Goal: Information Seeking & Learning: Learn about a topic

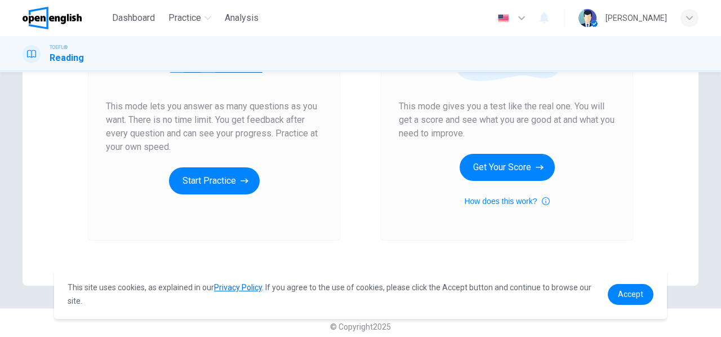
scroll to position [208, 0]
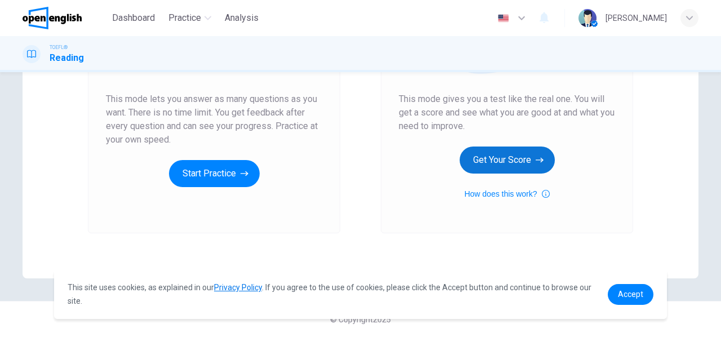
click at [540, 161] on icon "button" at bounding box center [540, 159] width 8 height 11
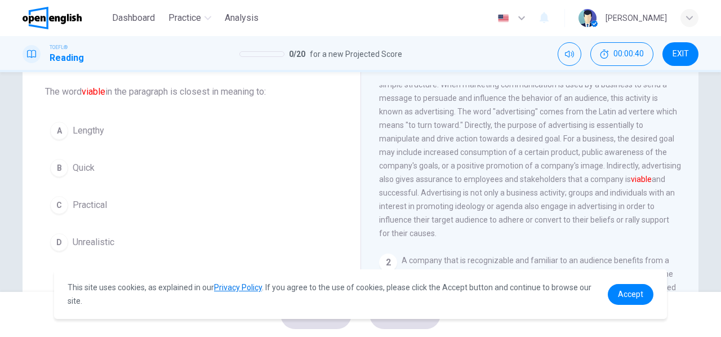
scroll to position [61, 0]
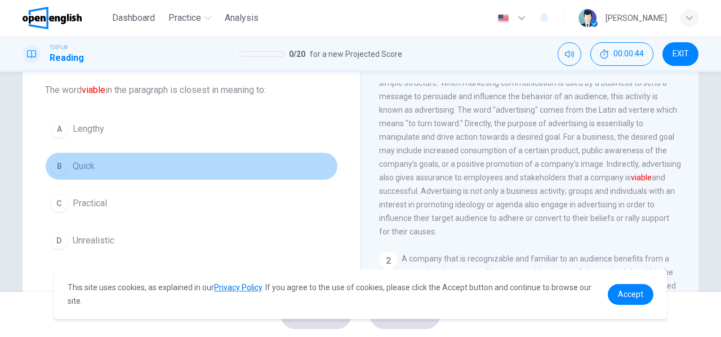
click at [85, 159] on span "Quick" at bounding box center [84, 166] width 22 height 14
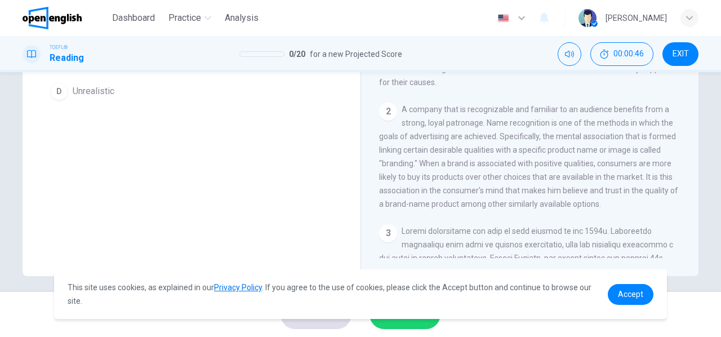
scroll to position [217, 0]
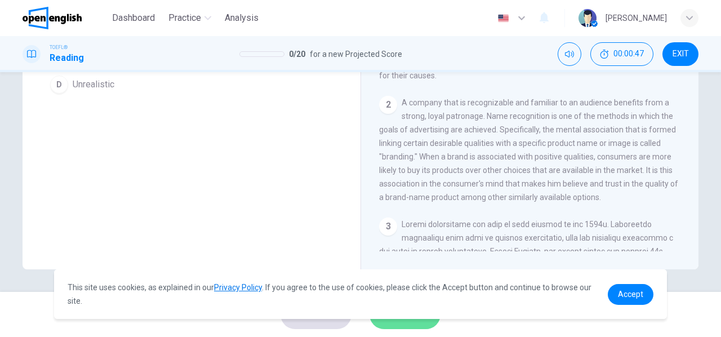
click at [399, 324] on button "SUBMIT" at bounding box center [405, 314] width 71 height 29
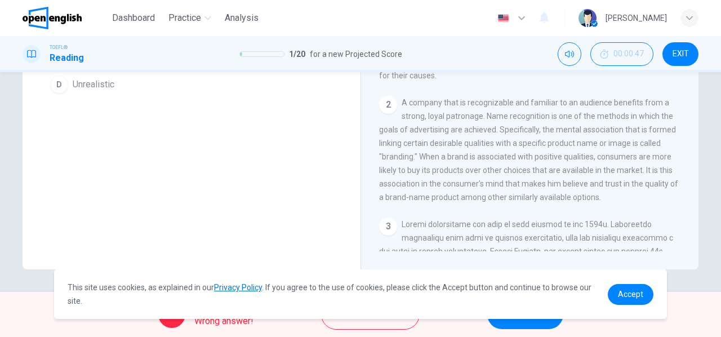
click at [249, 286] on link "Privacy Policy" at bounding box center [238, 287] width 48 height 9
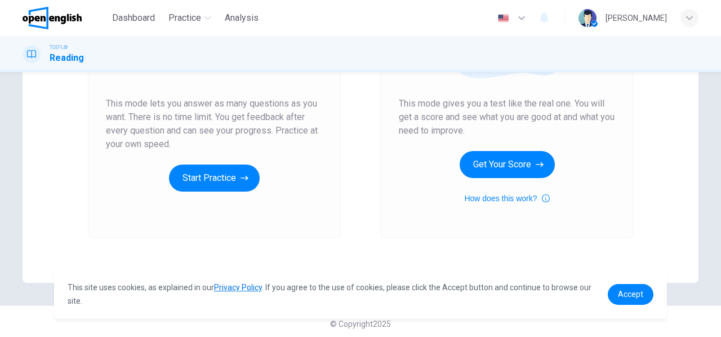
scroll to position [208, 0]
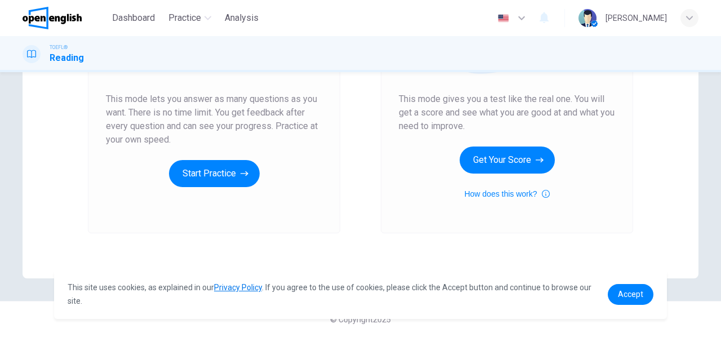
click at [36, 54] on div at bounding box center [32, 54] width 18 height 18
click at [251, 10] on button "Analysis" at bounding box center [241, 18] width 43 height 20
